Goal: Navigation & Orientation: Find specific page/section

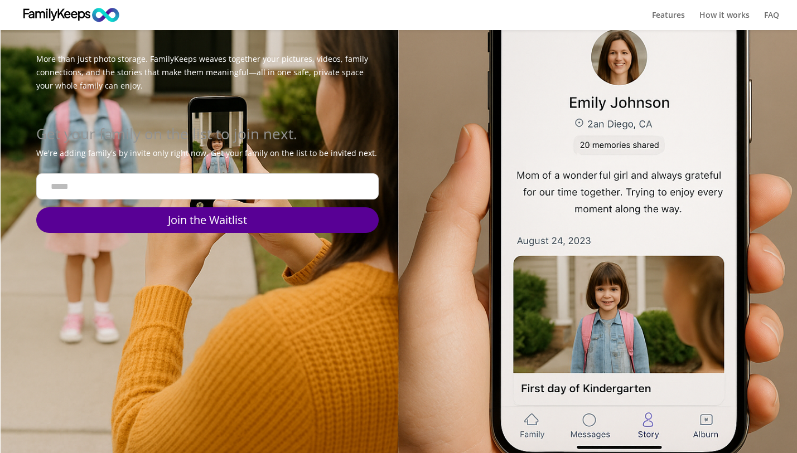
scroll to position [474, 0]
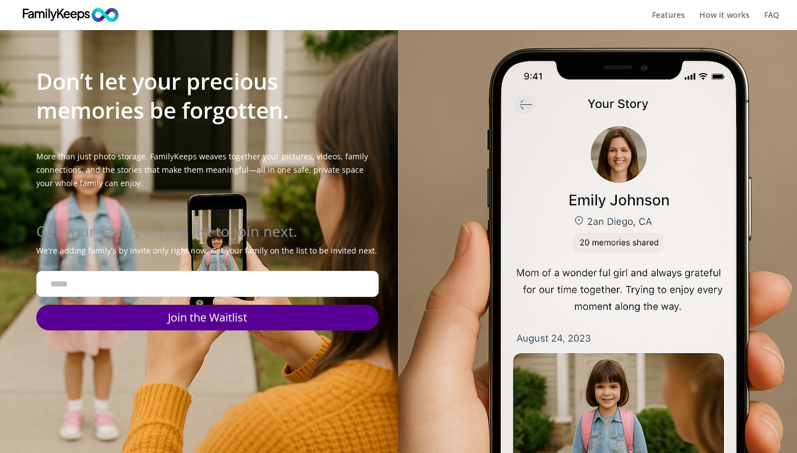
scroll to position [379, 0]
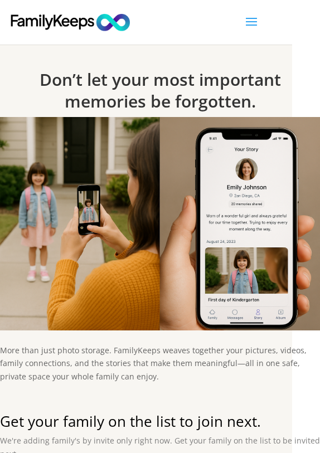
scroll to position [0, 28]
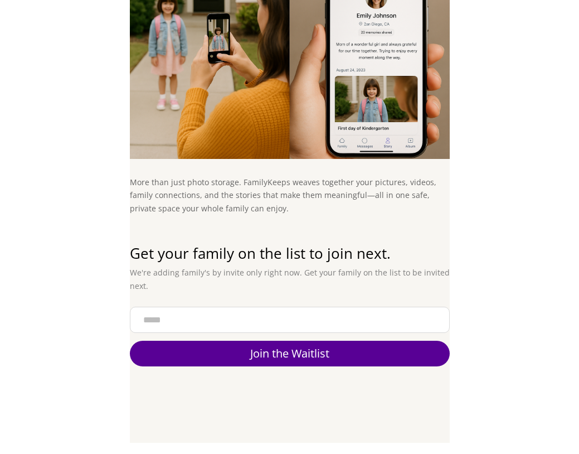
scroll to position [124, 0]
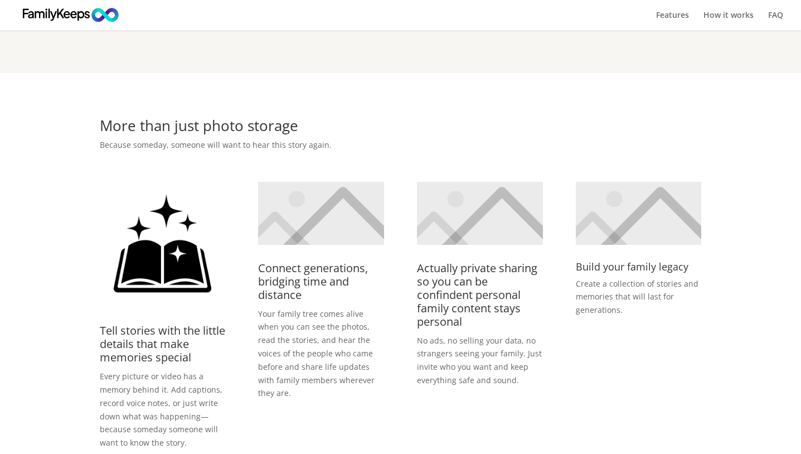
scroll to position [368, 0]
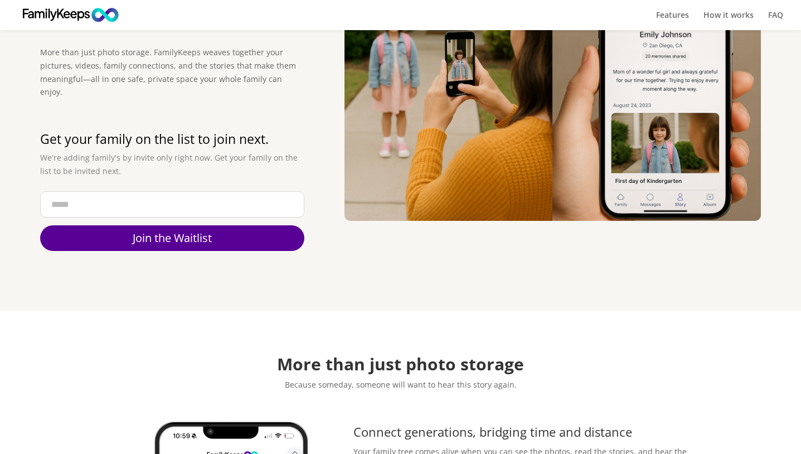
scroll to position [133, 0]
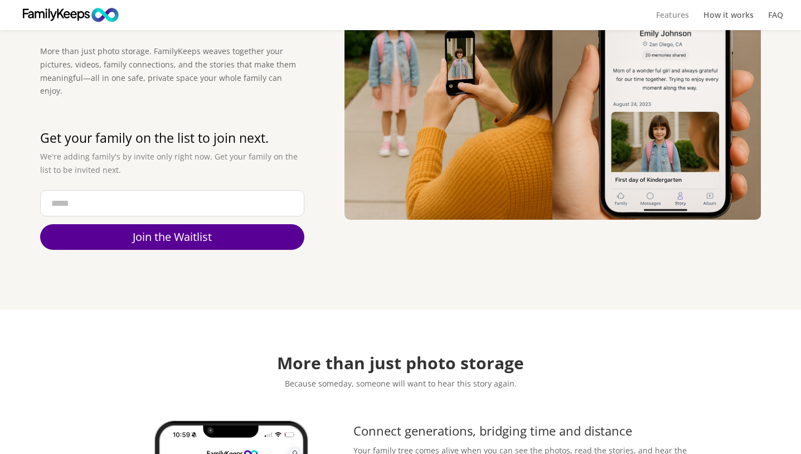
click at [675, 11] on link "Features" at bounding box center [672, 20] width 33 height 19
click at [667, 22] on link "Features" at bounding box center [672, 20] width 33 height 19
click at [725, 17] on link "How it works" at bounding box center [729, 20] width 50 height 19
click at [775, 18] on link "FAQ" at bounding box center [775, 20] width 15 height 19
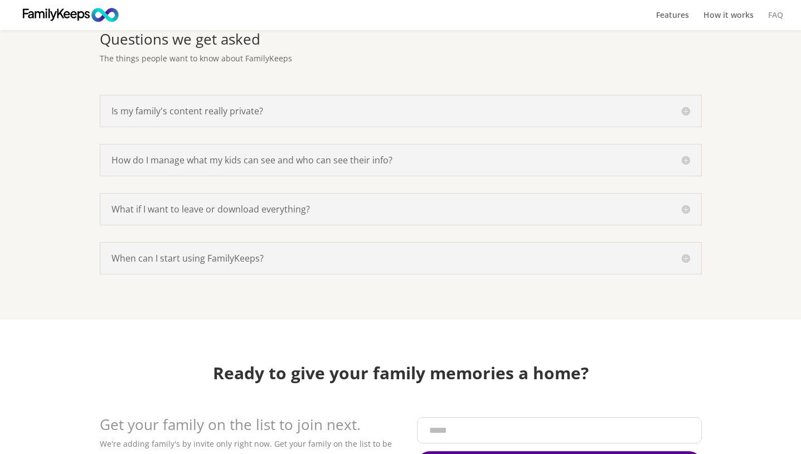
click at [774, 16] on link "FAQ" at bounding box center [775, 20] width 15 height 19
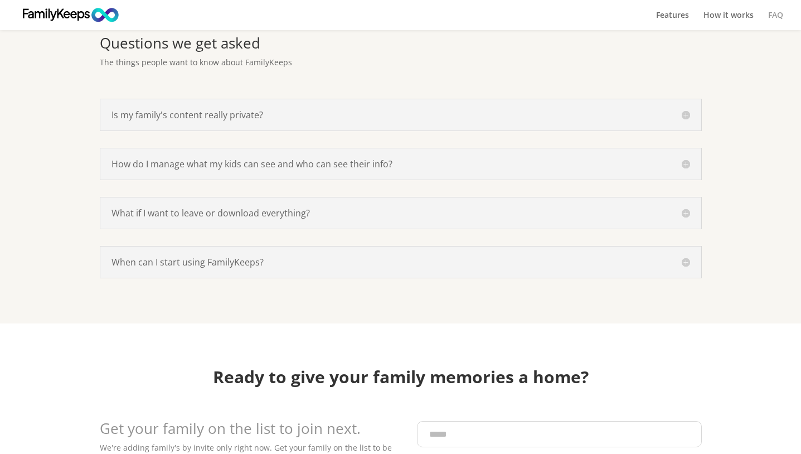
scroll to position [1470, 0]
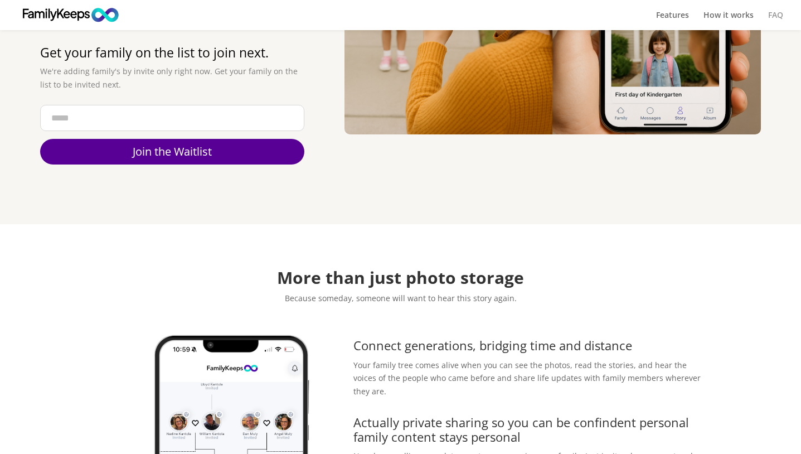
click at [778, 12] on link "FAQ" at bounding box center [775, 20] width 15 height 19
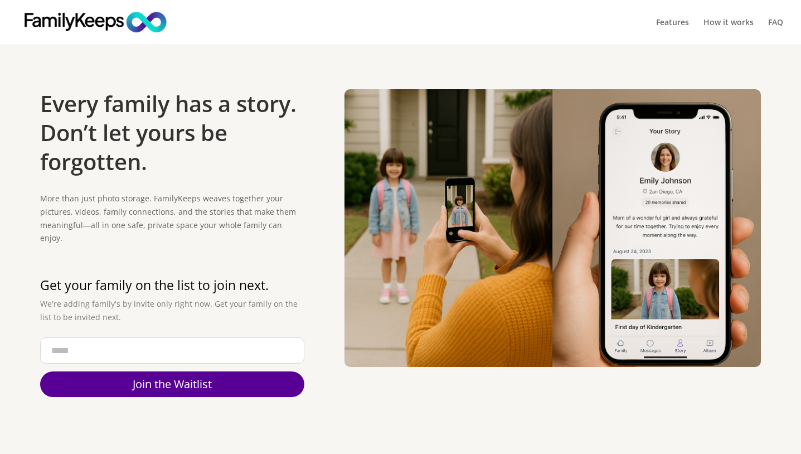
scroll to position [0, 0]
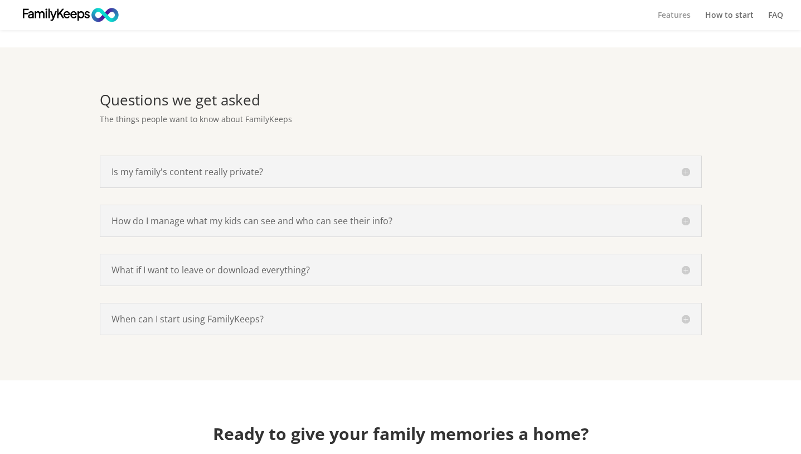
click at [665, 16] on link "Features" at bounding box center [674, 20] width 33 height 19
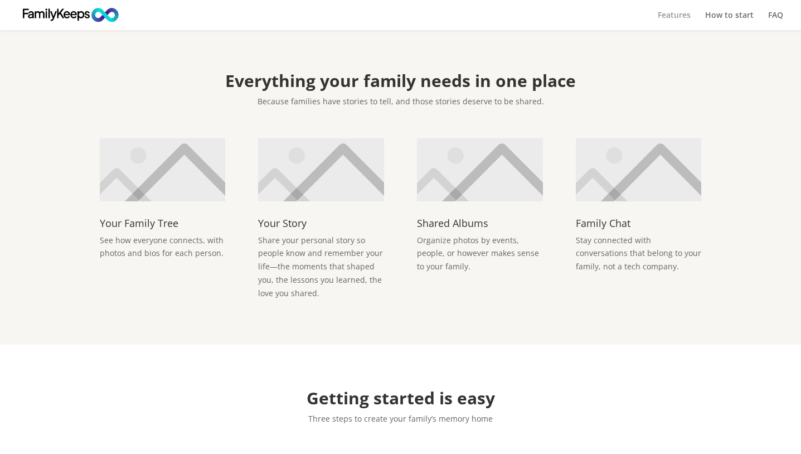
scroll to position [898, 0]
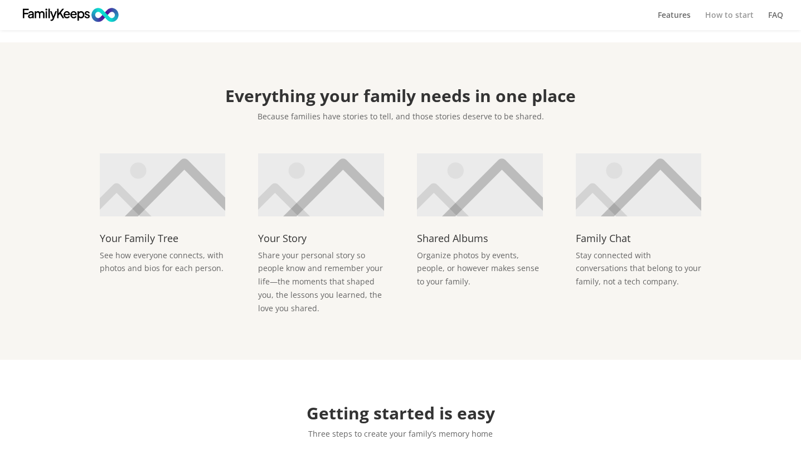
click at [733, 12] on link "How to start" at bounding box center [729, 20] width 49 height 19
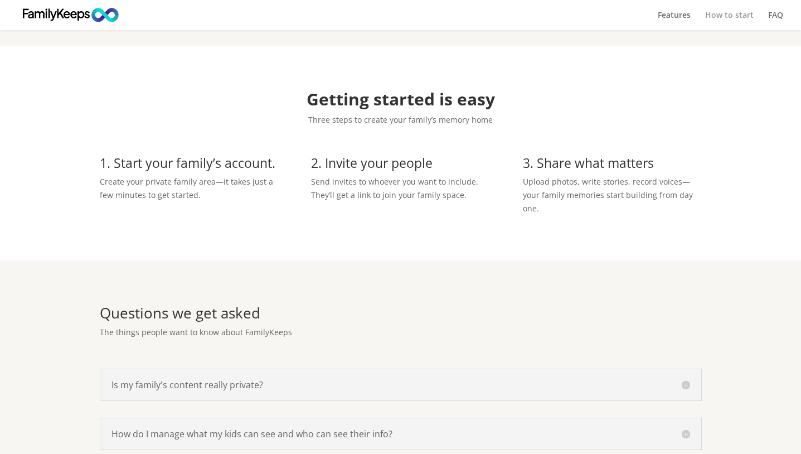
scroll to position [1212, 0]
click at [779, 14] on link "FAQ" at bounding box center [775, 20] width 15 height 19
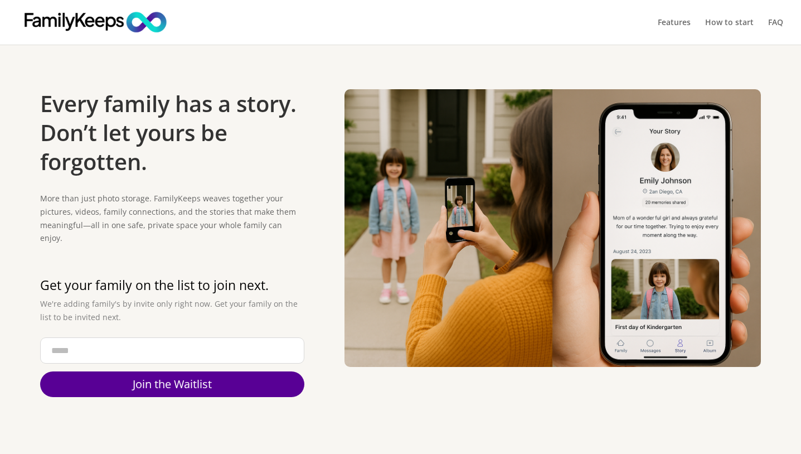
scroll to position [0, 0]
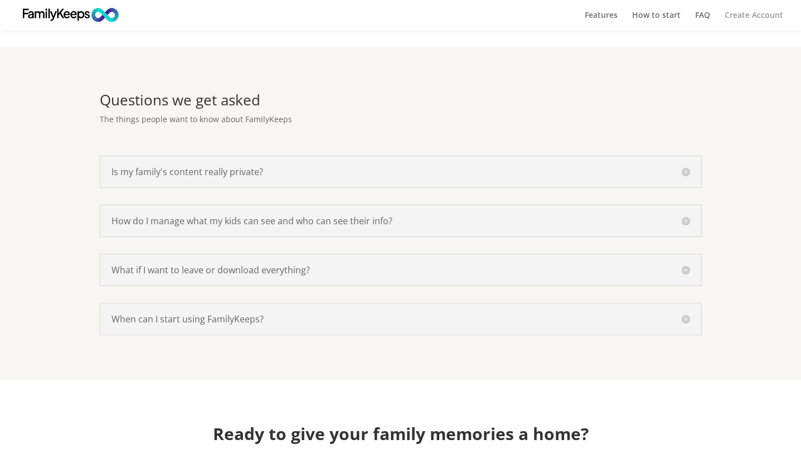
click at [764, 12] on link "Create Account" at bounding box center [754, 20] width 59 height 19
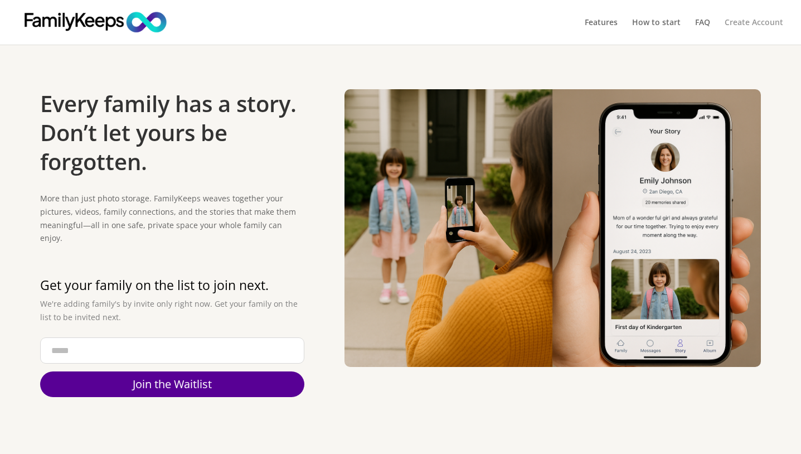
click at [760, 21] on link "Create Account" at bounding box center [754, 31] width 59 height 26
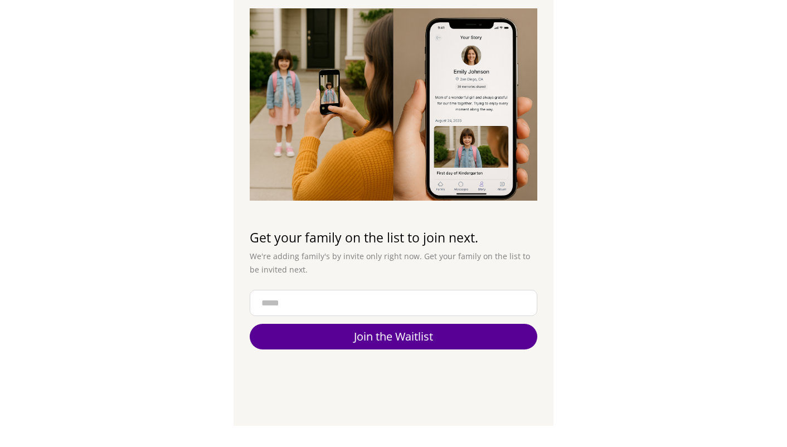
scroll to position [162, 0]
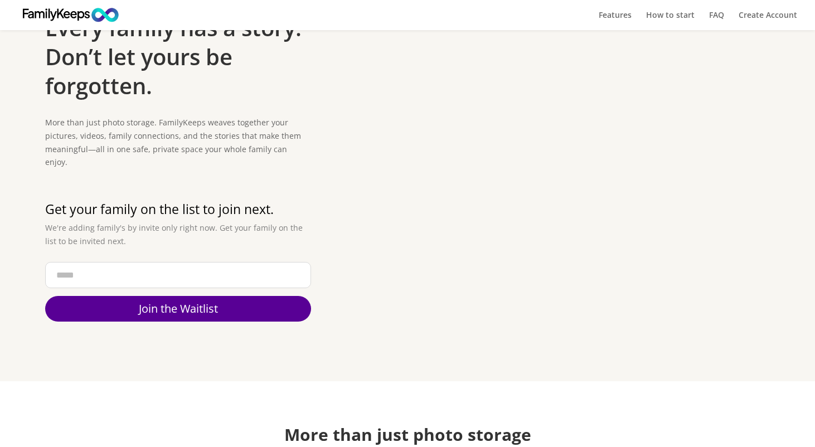
scroll to position [83, 0]
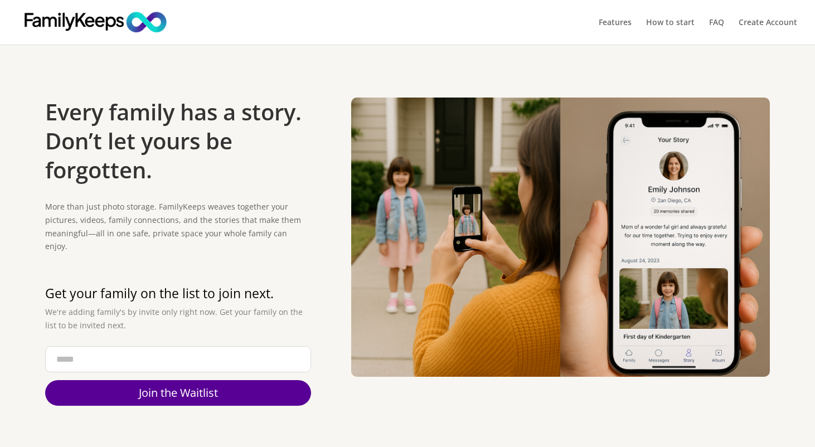
drag, startPoint x: 805, startPoint y: 189, endPoint x: 667, endPoint y: 178, distance: 138.2
click at [667, 178] on div "Every family has a story. Don’t let yours be forgotten. More than just photo st…" at bounding box center [407, 255] width 815 height 421
drag, startPoint x: 807, startPoint y: 166, endPoint x: 744, endPoint y: 152, distance: 64.0
click at [744, 152] on div "Every family has a story. Don’t let yours be forgotten. More than just photo st…" at bounding box center [407, 255] width 815 height 421
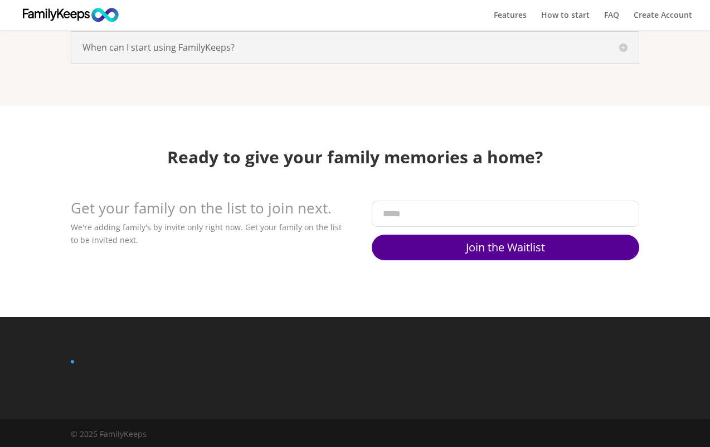
scroll to position [1645, 0]
